Goal: Information Seeking & Learning: Learn about a topic

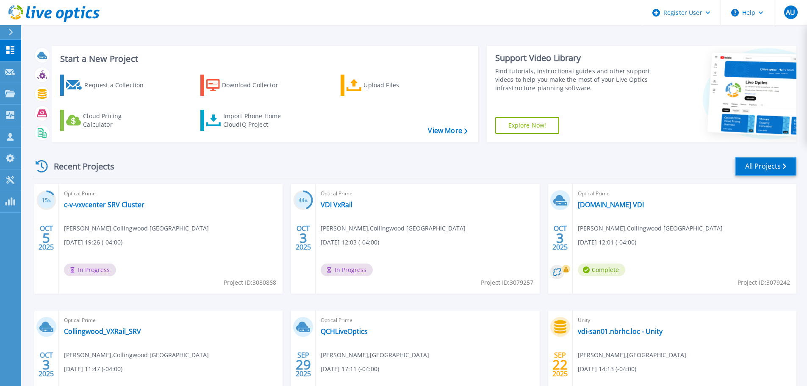
drag, startPoint x: 759, startPoint y: 165, endPoint x: 752, endPoint y: 166, distance: 7.8
click at [760, 165] on link "All Projects" at bounding box center [765, 166] width 61 height 19
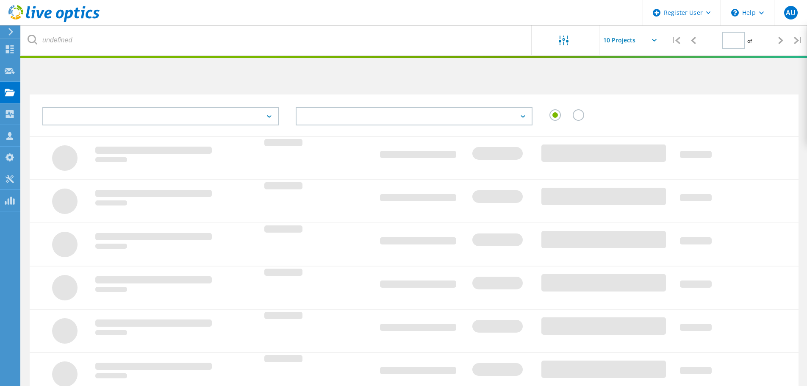
type input "1"
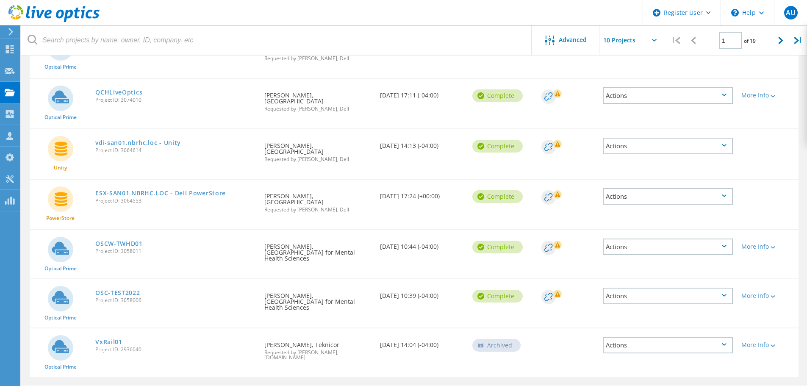
scroll to position [322, 0]
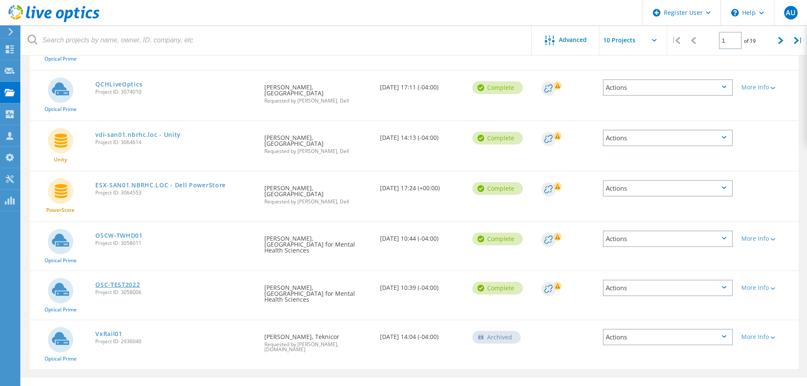
click at [128, 282] on link "OSC-TEST2022" at bounding box center [117, 285] width 44 height 6
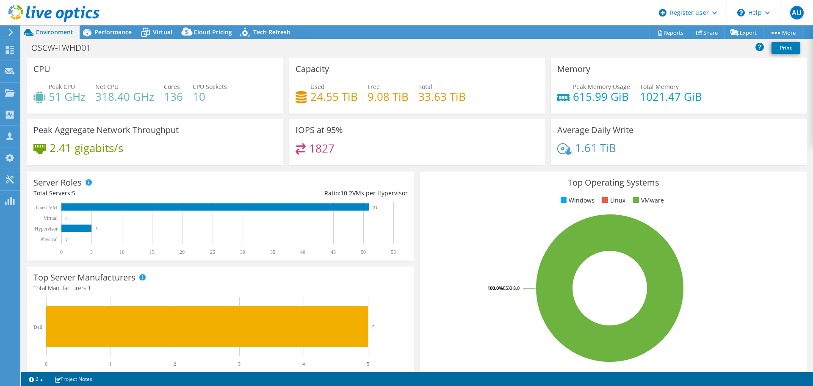
select select "USD"
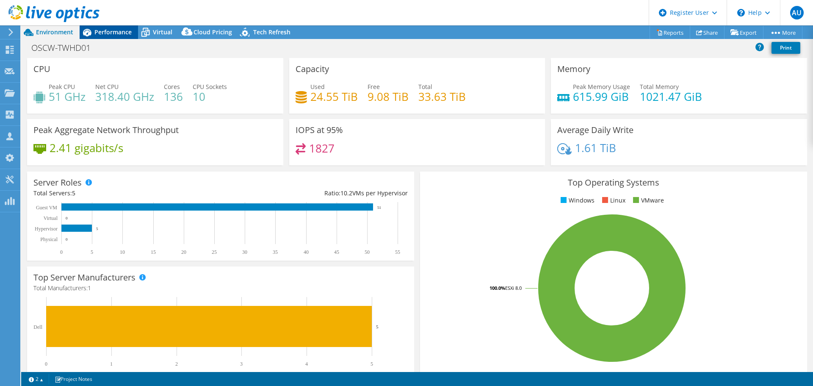
click at [116, 33] on span "Performance" at bounding box center [112, 32] width 37 height 8
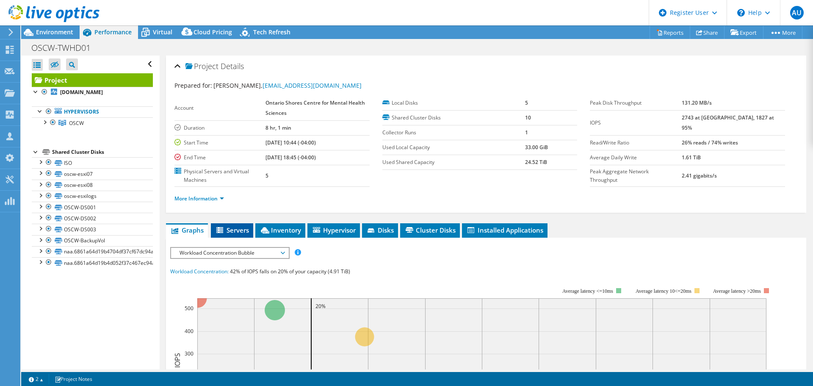
click at [230, 232] on span "Servers" at bounding box center [232, 230] width 34 height 8
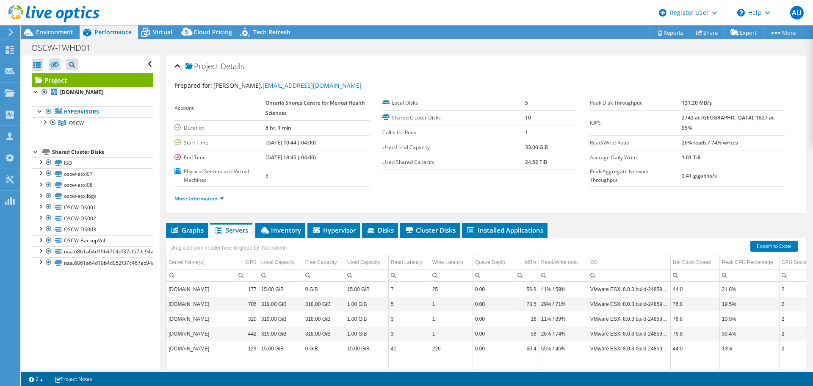
scroll to position [42, 0]
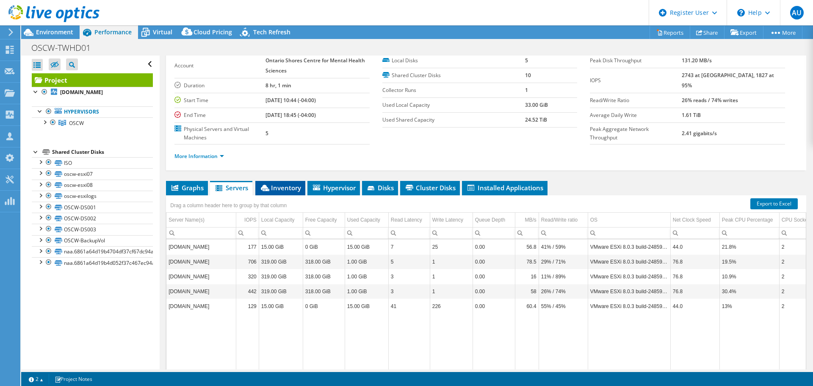
click at [277, 190] on span "Inventory" at bounding box center [281, 187] width 42 height 8
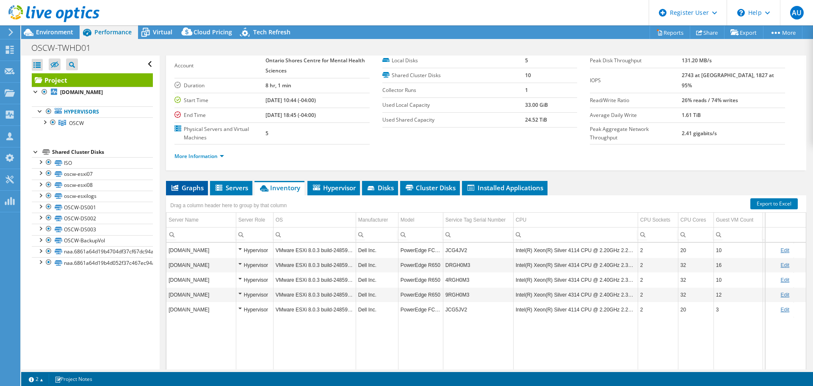
click at [175, 190] on icon at bounding box center [175, 188] width 7 height 6
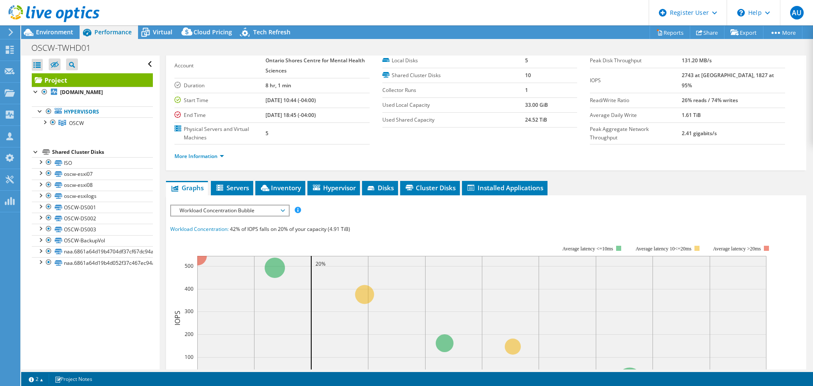
click at [270, 213] on span "Workload Concentration Bubble" at bounding box center [229, 210] width 109 height 10
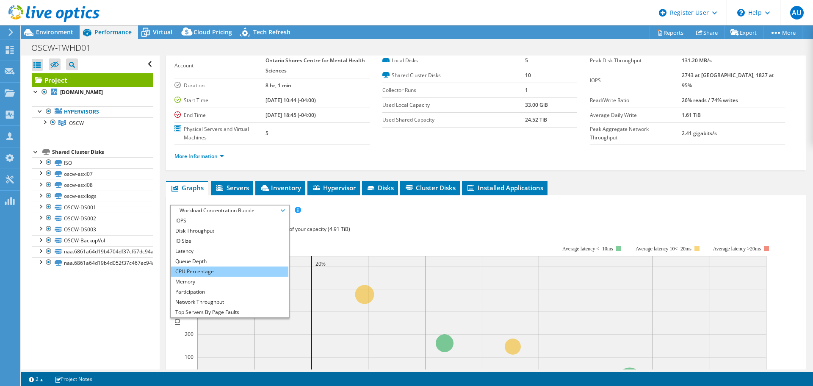
click at [201, 269] on li "CPU Percentage" at bounding box center [229, 271] width 117 height 10
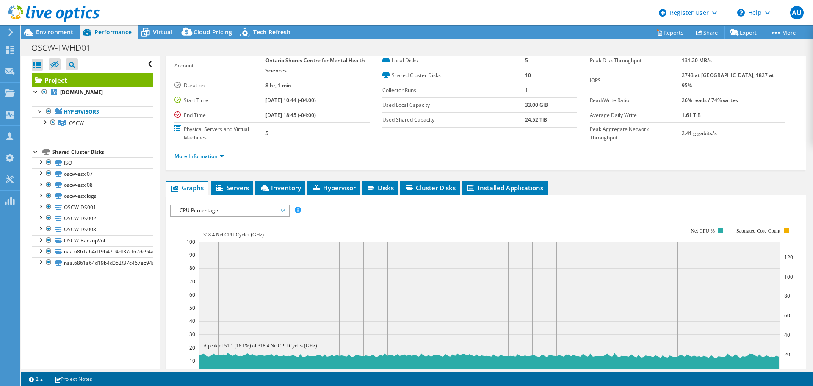
click at [235, 211] on span "CPU Percentage" at bounding box center [229, 210] width 109 height 10
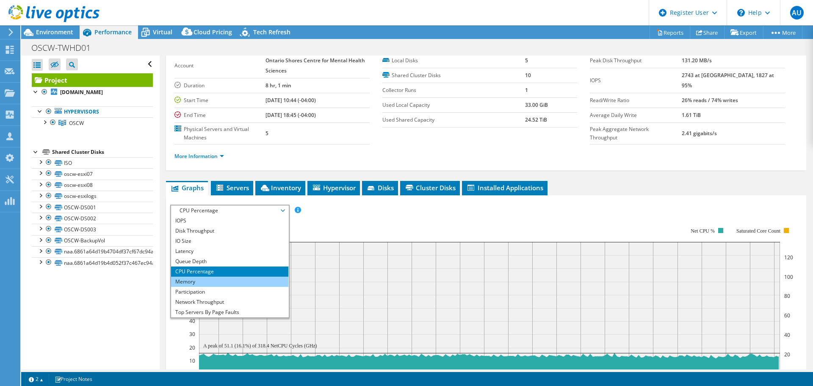
click at [207, 282] on li "Memory" at bounding box center [229, 282] width 117 height 10
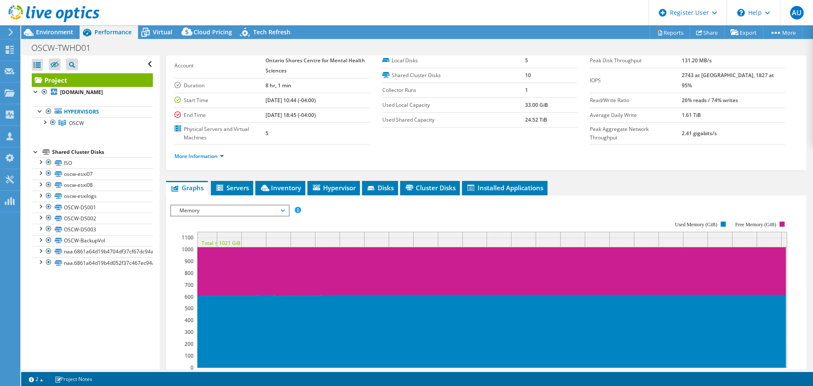
click at [256, 211] on span "Memory" at bounding box center [229, 210] width 109 height 10
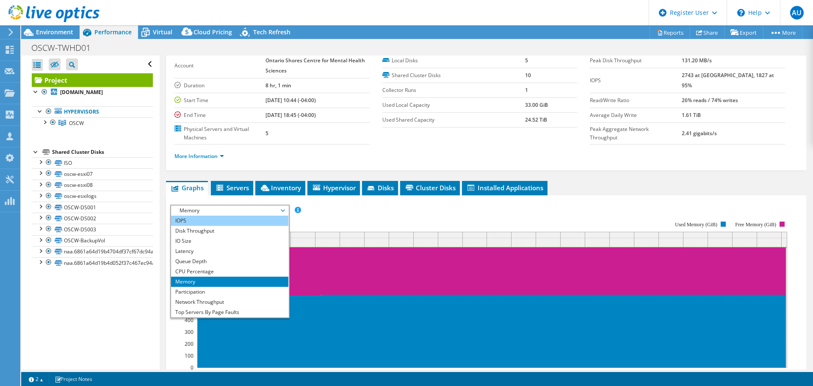
click at [226, 221] on li "IOPS" at bounding box center [229, 221] width 117 height 10
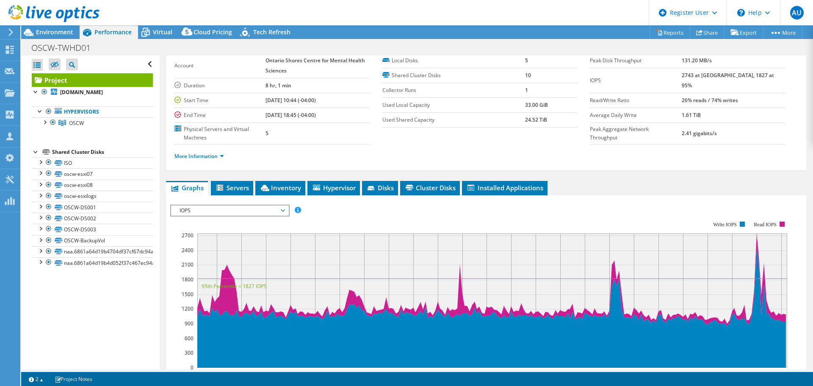
click at [243, 212] on span "IOPS" at bounding box center [229, 210] width 109 height 10
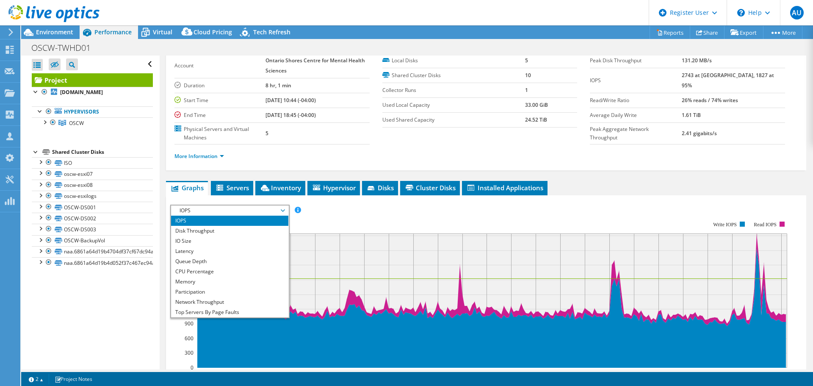
click at [219, 221] on li "IOPS" at bounding box center [229, 221] width 117 height 10
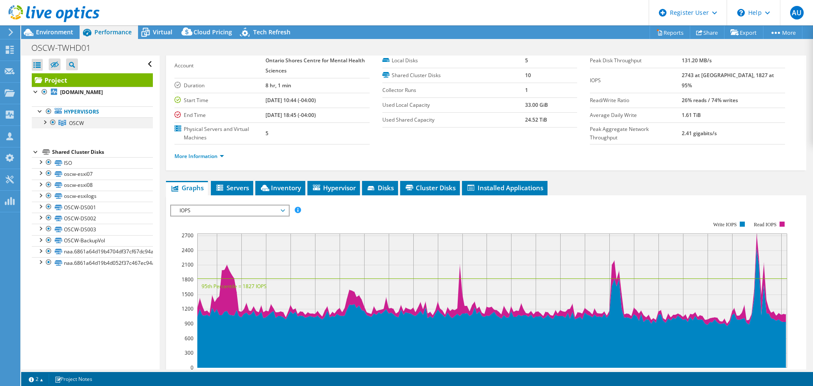
click at [43, 122] on div at bounding box center [44, 121] width 8 height 8
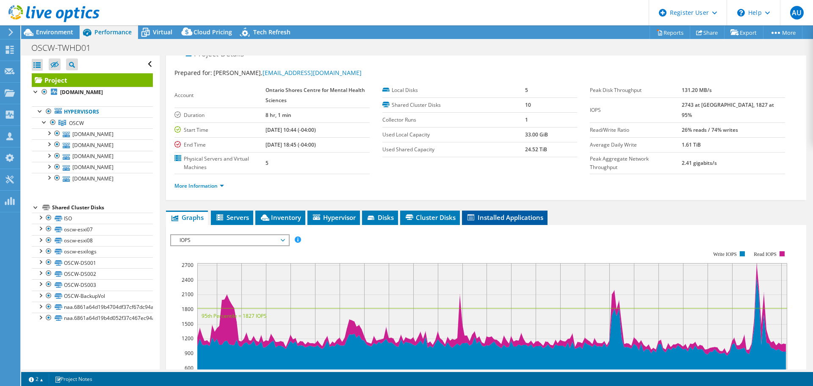
scroll to position [0, 0]
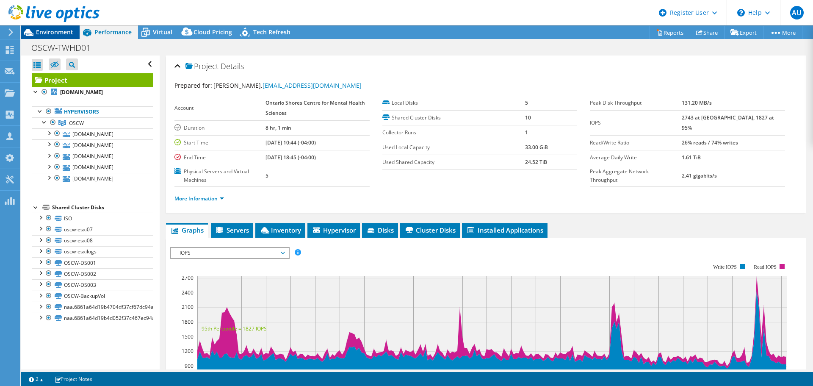
click at [53, 33] on span "Environment" at bounding box center [54, 32] width 37 height 8
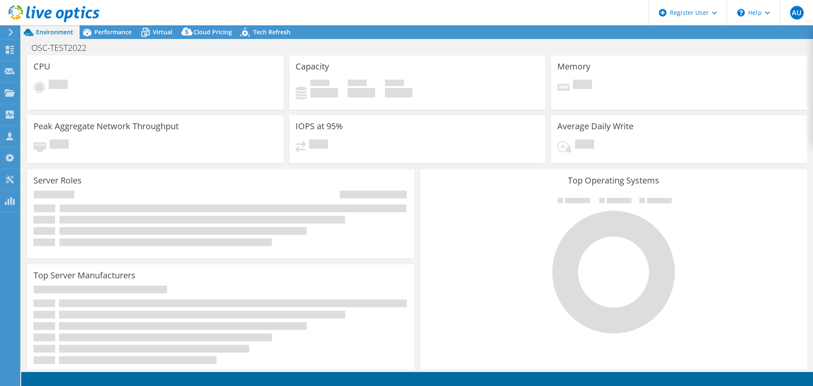
select select "USD"
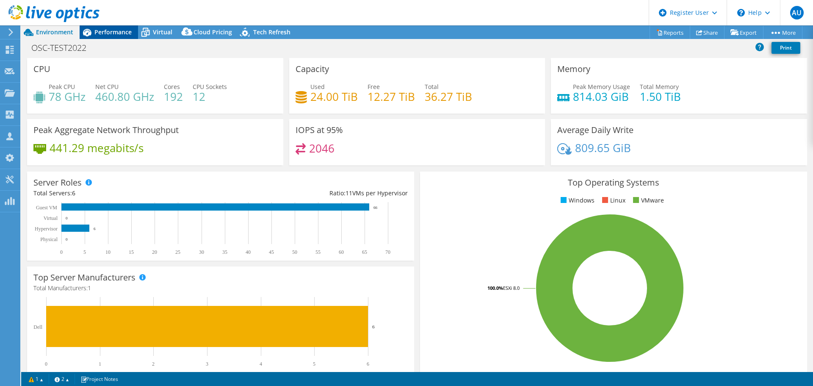
click at [104, 29] on span "Performance" at bounding box center [112, 32] width 37 height 8
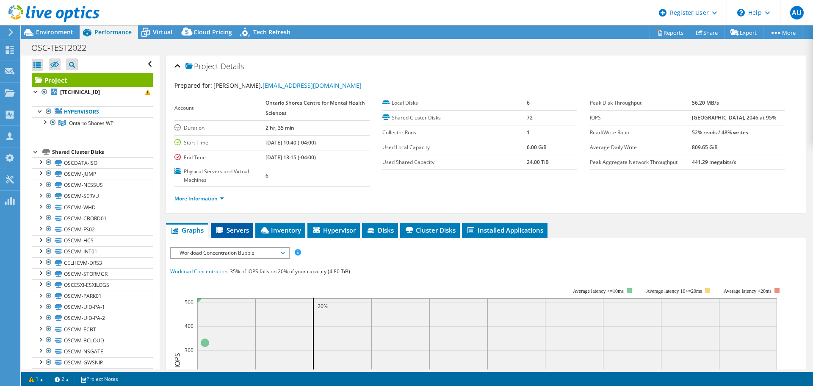
click at [226, 228] on span "Servers" at bounding box center [232, 230] width 34 height 8
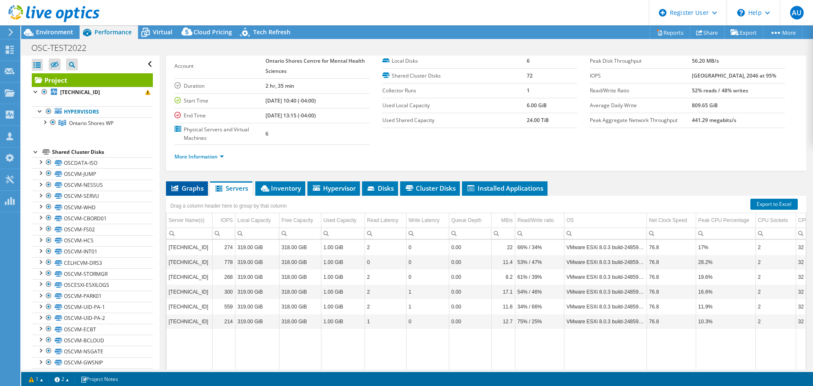
scroll to position [42, 0]
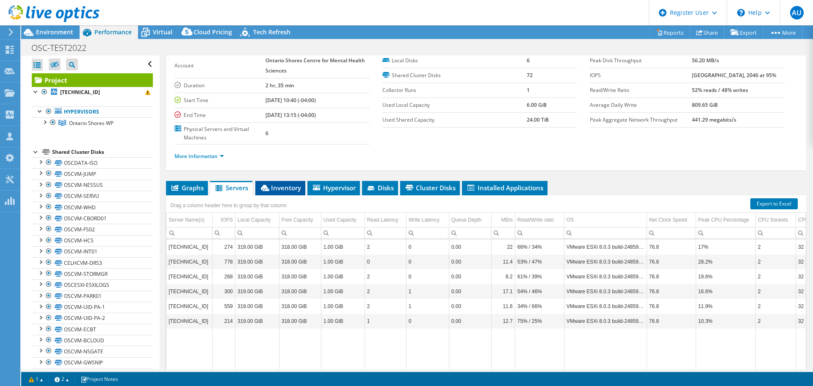
click at [270, 185] on span "Inventory" at bounding box center [281, 187] width 42 height 8
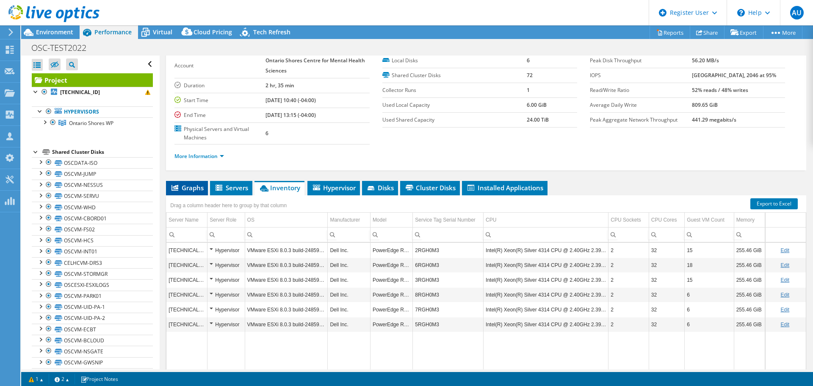
click at [190, 189] on span "Graphs" at bounding box center [186, 187] width 33 height 8
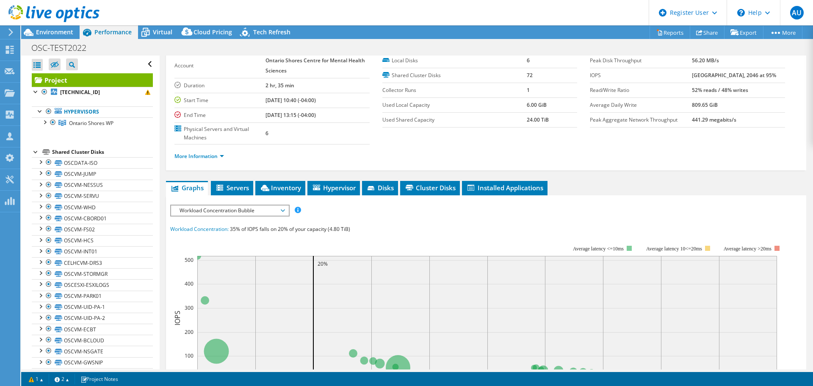
click at [274, 209] on span "Workload Concentration Bubble" at bounding box center [229, 210] width 109 height 10
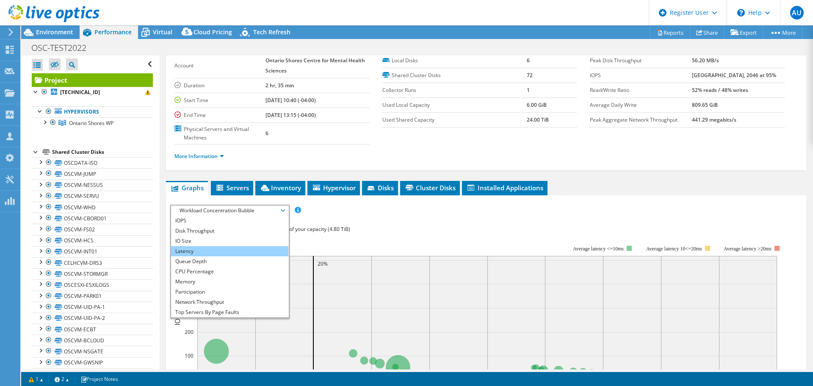
click at [238, 252] on li "Latency" at bounding box center [229, 251] width 117 height 10
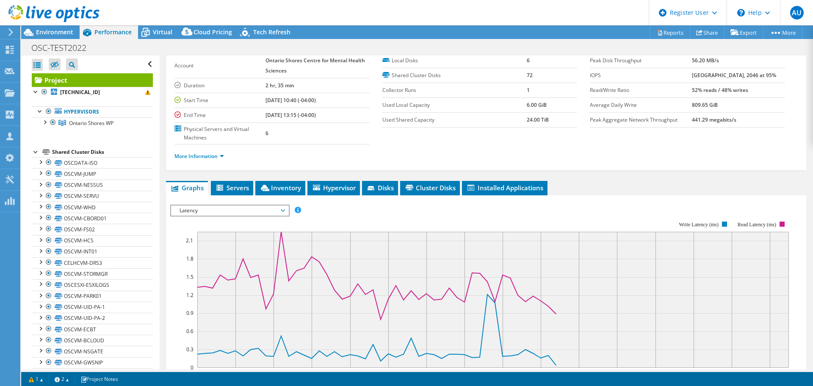
click at [252, 212] on span "Latency" at bounding box center [229, 210] width 109 height 10
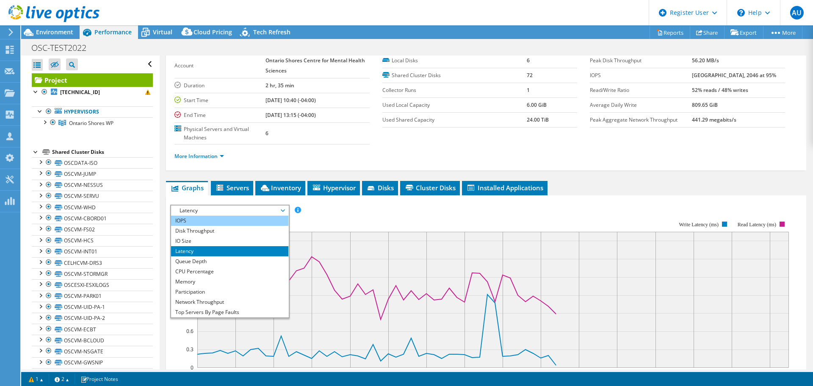
click at [214, 221] on li "IOPS" at bounding box center [229, 221] width 117 height 10
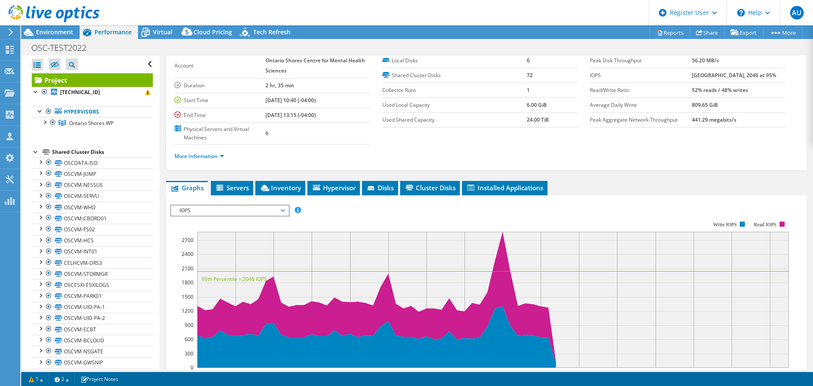
click at [233, 213] on span "IOPS" at bounding box center [229, 210] width 109 height 10
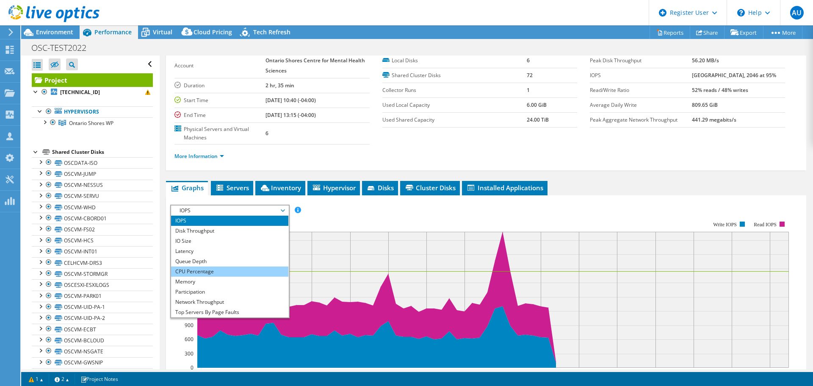
click at [210, 268] on li "CPU Percentage" at bounding box center [229, 271] width 117 height 10
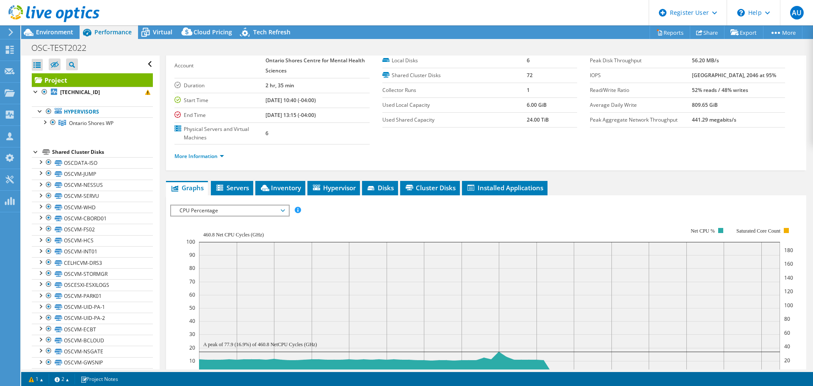
click at [232, 213] on span "CPU Percentage" at bounding box center [229, 210] width 109 height 10
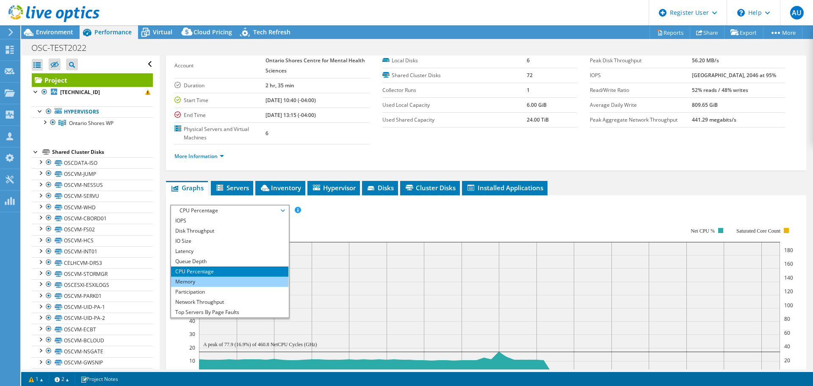
click at [208, 280] on li "Memory" at bounding box center [229, 282] width 117 height 10
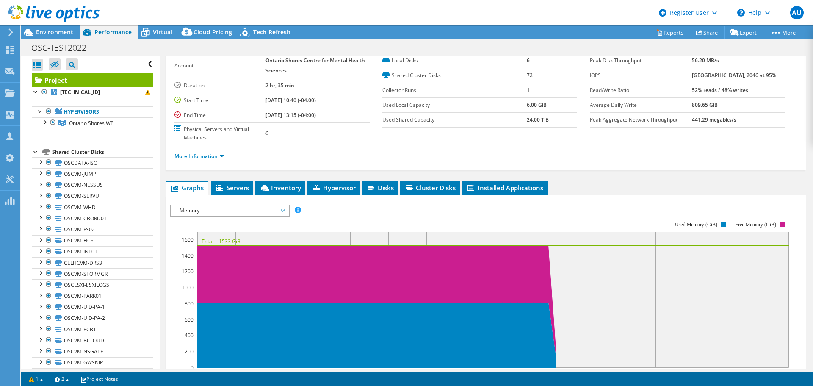
click at [246, 210] on span "Memory" at bounding box center [229, 210] width 109 height 10
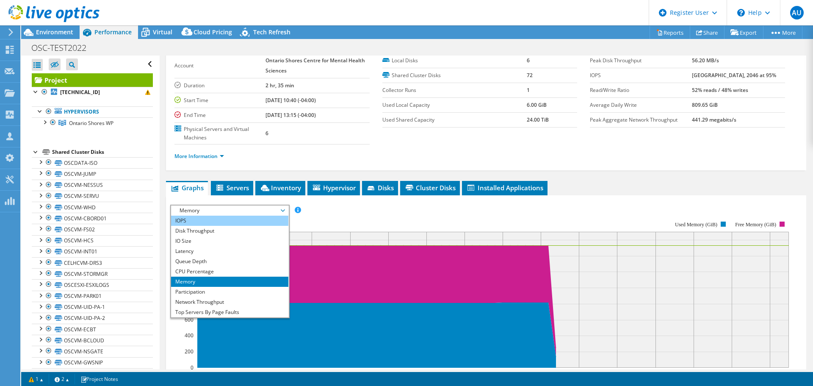
click at [234, 221] on li "IOPS" at bounding box center [229, 221] width 117 height 10
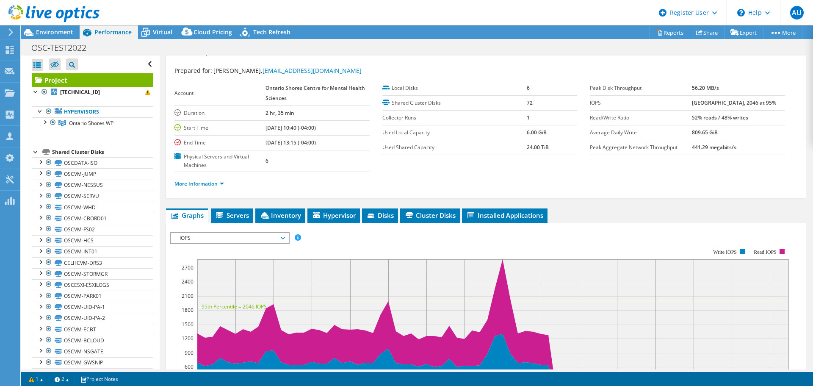
scroll to position [0, 0]
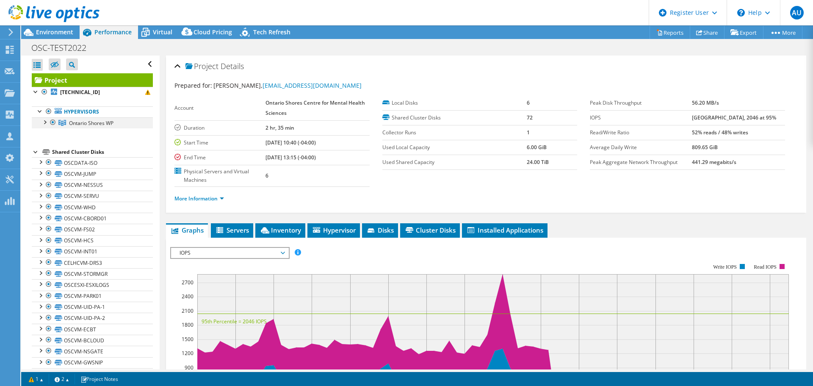
click at [45, 123] on div at bounding box center [44, 121] width 8 height 8
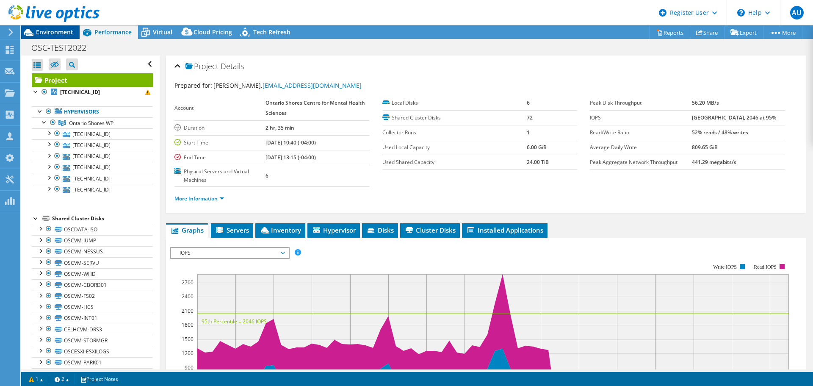
click at [66, 36] on div "Environment" at bounding box center [50, 32] width 58 height 14
